Goal: Task Accomplishment & Management: Use online tool/utility

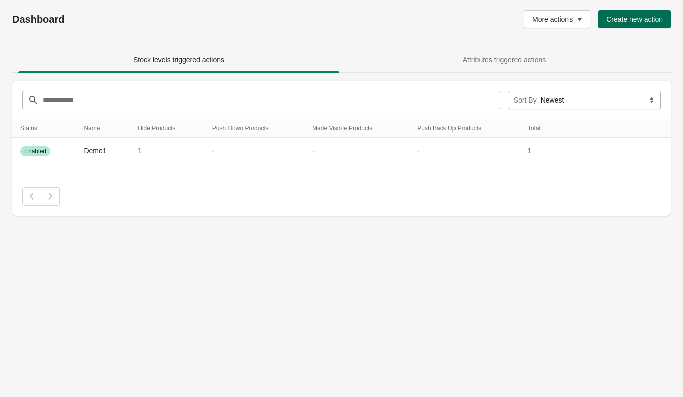
click at [621, 23] on button "Create new action" at bounding box center [634, 19] width 73 height 18
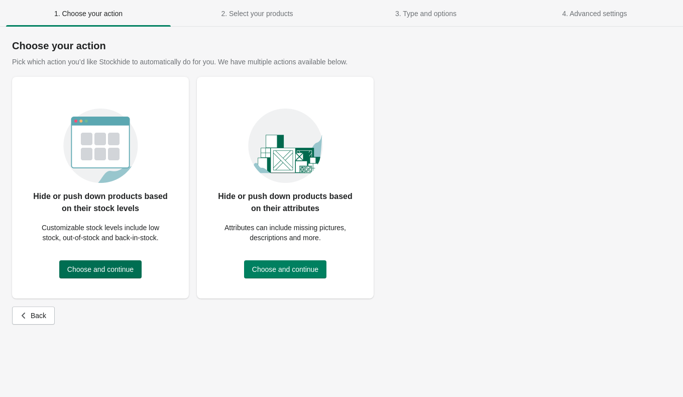
click at [114, 262] on button "Choose and continue" at bounding box center [100, 269] width 82 height 18
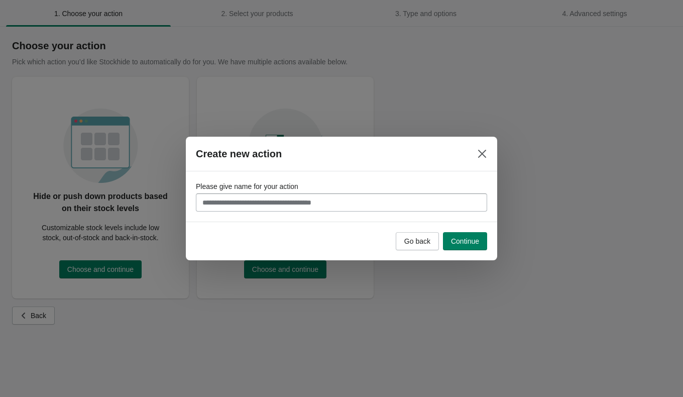
click at [299, 208] on input "Please give name for your action" at bounding box center [341, 202] width 291 height 18
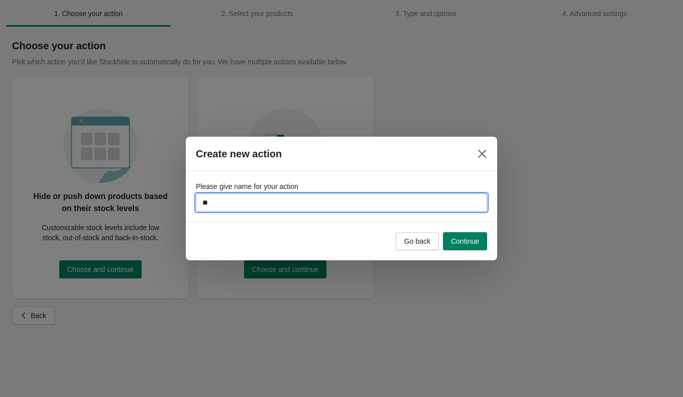
type input "***"
click at [453, 241] on span "Continue" at bounding box center [465, 241] width 28 height 8
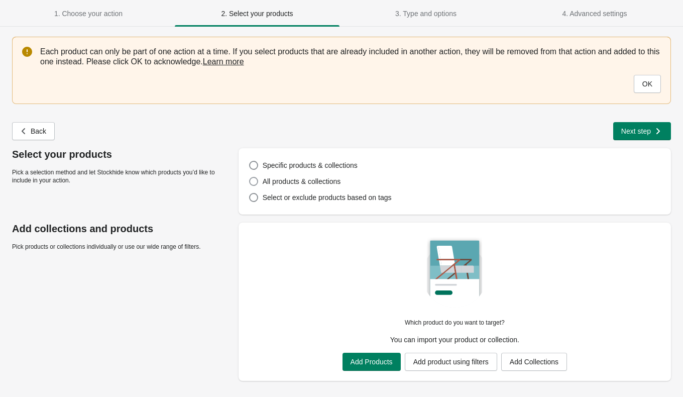
click at [322, 182] on span "All products & collections" at bounding box center [302, 181] width 78 height 8
